Goal: Find specific page/section: Find specific page/section

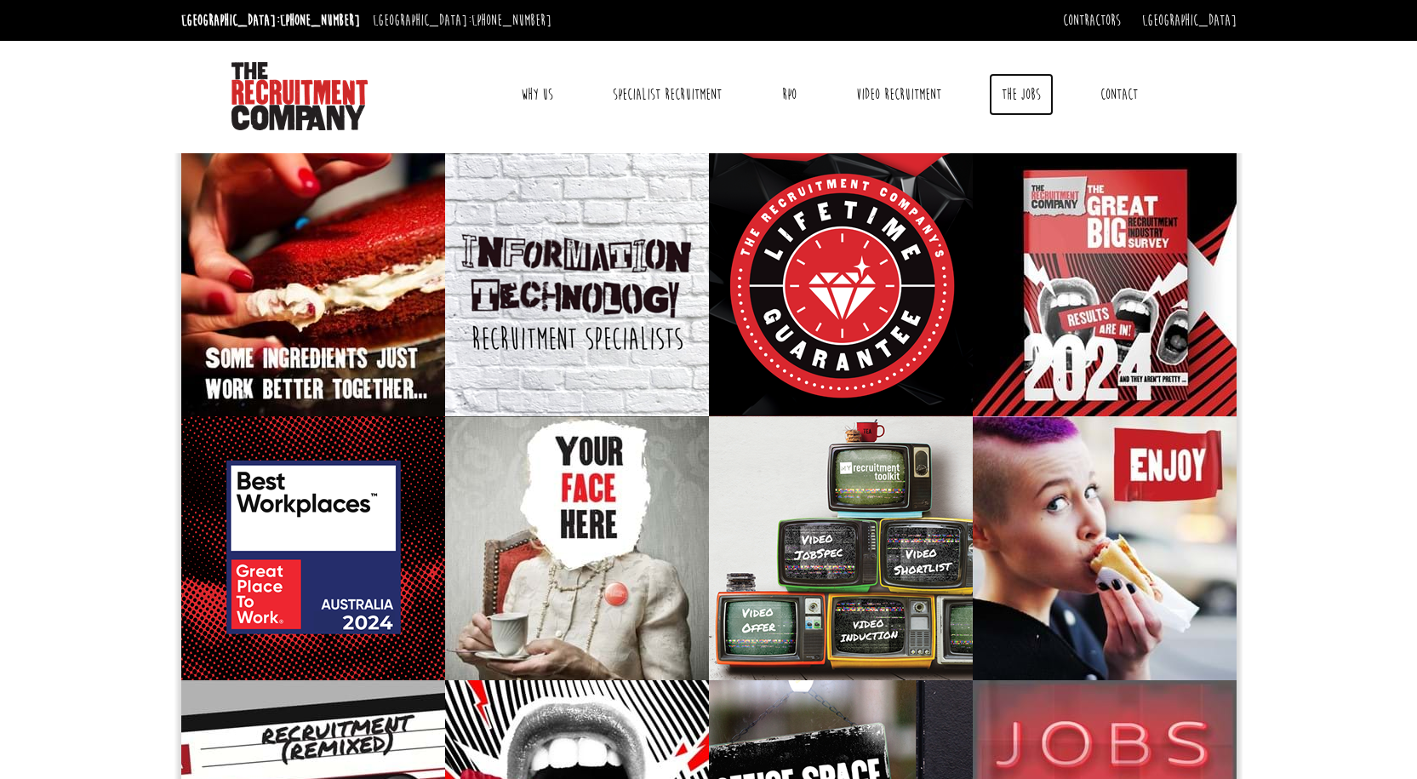
click at [1020, 92] on link "The Jobs" at bounding box center [1021, 94] width 65 height 43
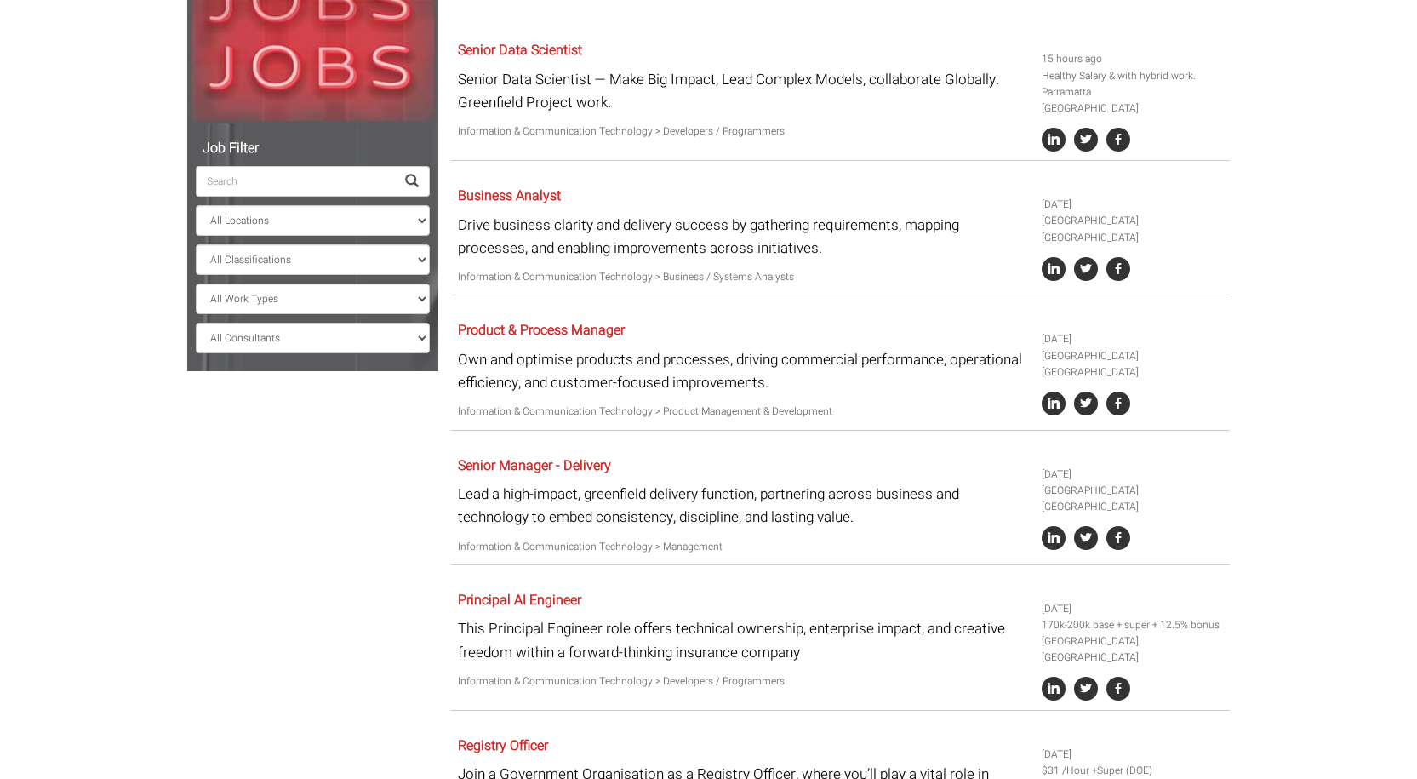
scroll to position [340, 0]
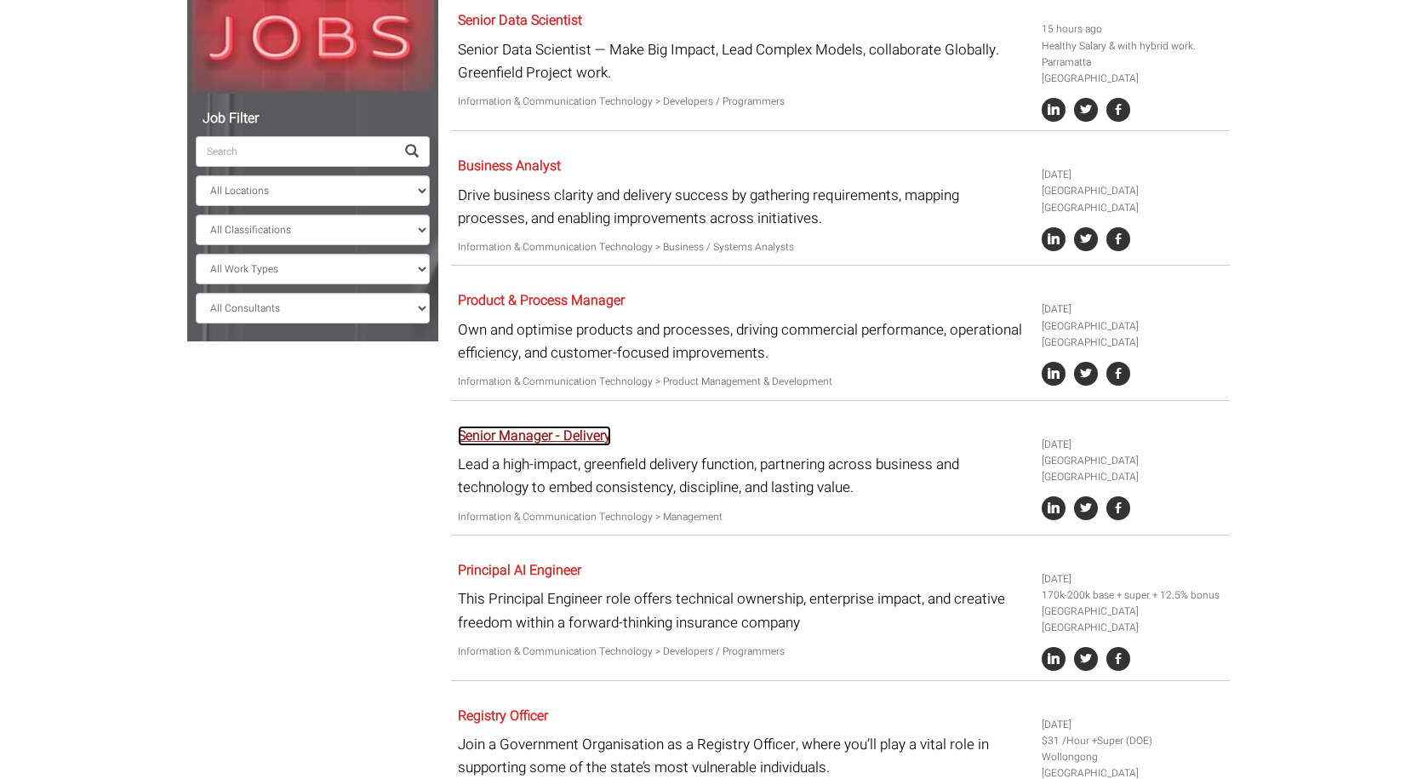
click at [556, 426] on link "Senior Manager - Delivery" at bounding box center [534, 436] width 153 height 20
